Goal: Register for event/course

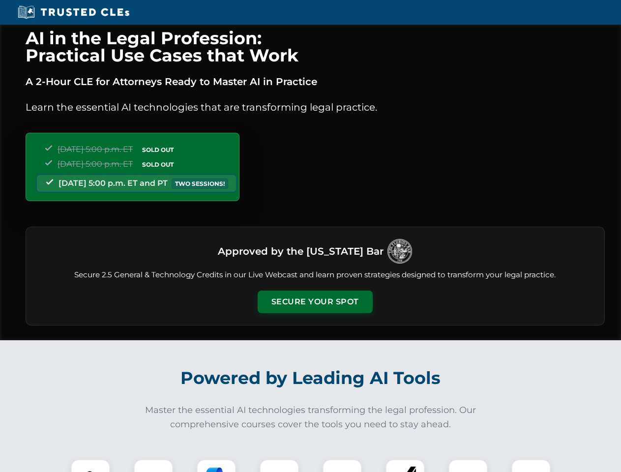
click at [315, 302] on button "Secure Your Spot" at bounding box center [315, 302] width 115 height 23
click at [90, 466] on img at bounding box center [90, 479] width 29 height 29
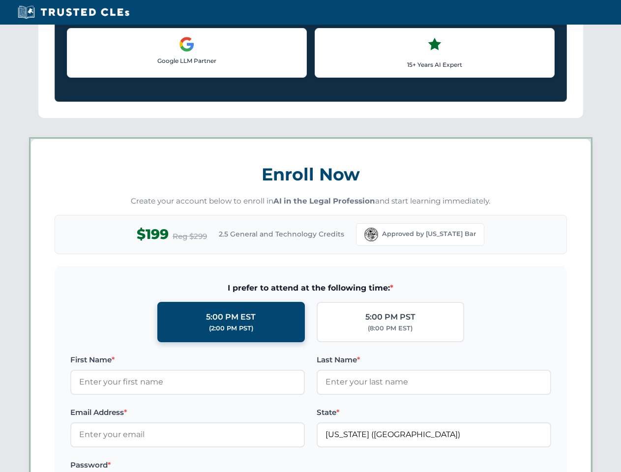
click at [216, 466] on label "Password *" at bounding box center [187, 465] width 235 height 12
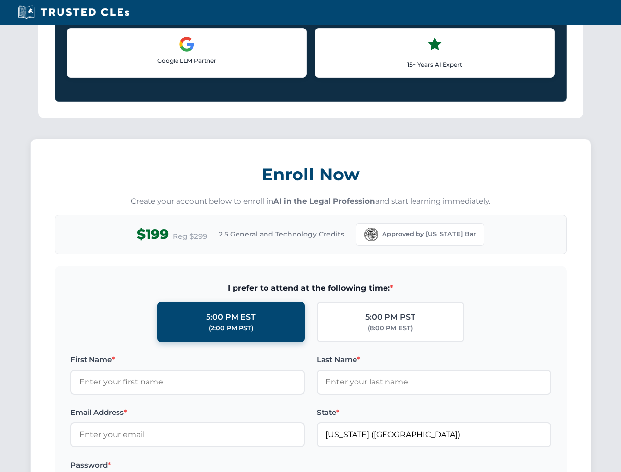
scroll to position [965, 0]
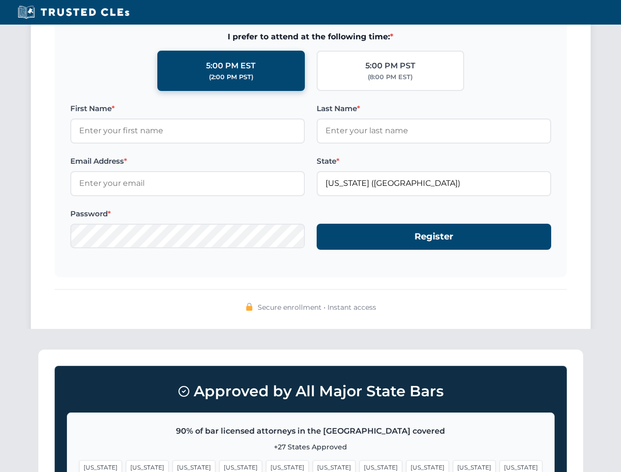
click at [453, 466] on span "[US_STATE]" at bounding box center [474, 467] width 43 height 14
